Goal: Task Accomplishment & Management: Use online tool/utility

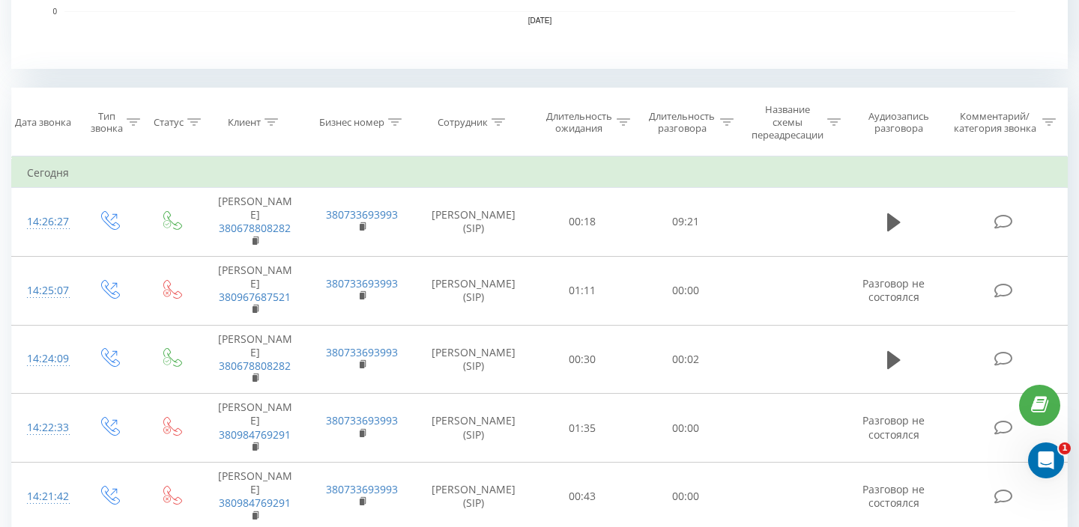
scroll to position [572, 0]
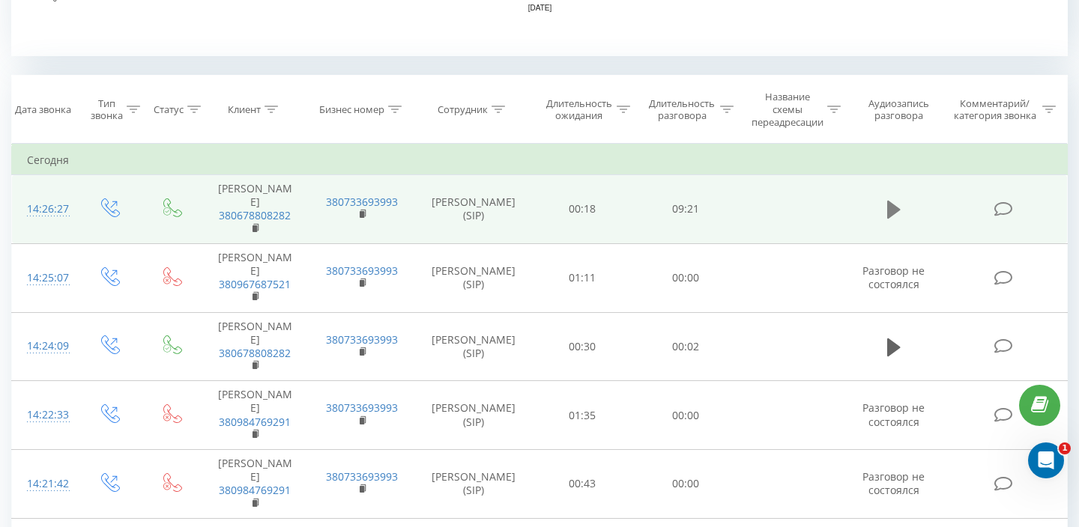
click at [884, 214] on button at bounding box center [894, 210] width 22 height 22
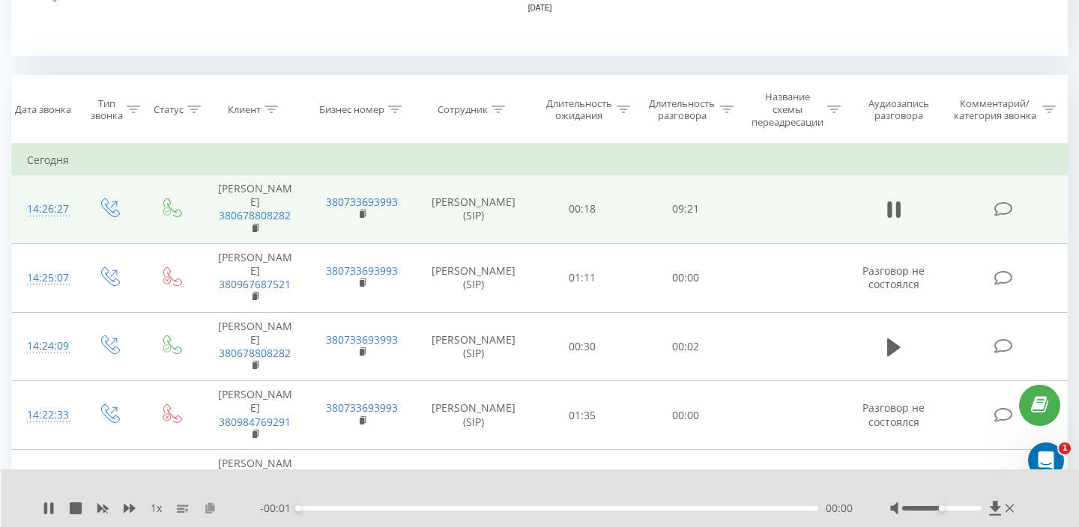
click at [211, 509] on icon at bounding box center [210, 508] width 13 height 10
click at [70, 506] on icon at bounding box center [76, 509] width 12 height 12
